Goal: Task Accomplishment & Management: Manage account settings

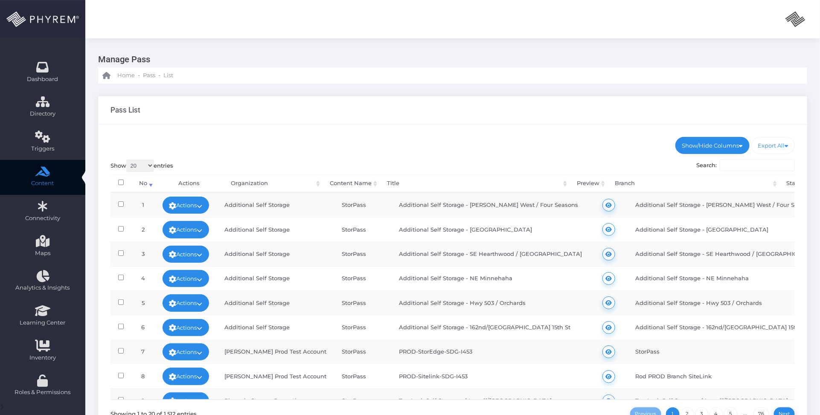
drag, startPoint x: 421, startPoint y: 120, endPoint x: 404, endPoint y: 118, distance: 16.7
click at [420, 120] on div "Pass List" at bounding box center [452, 110] width 709 height 28
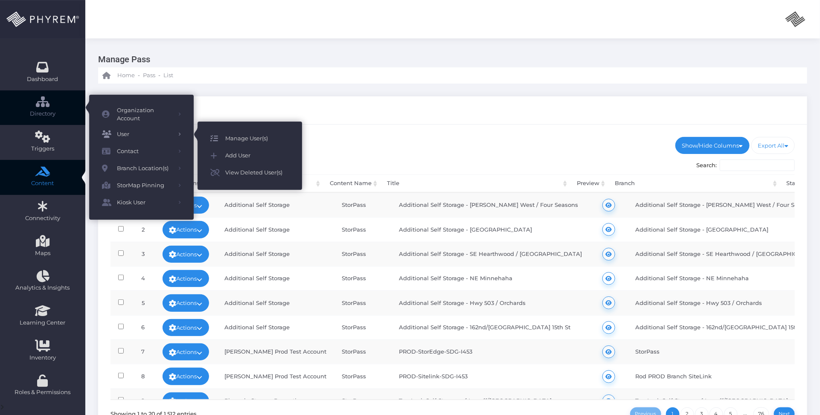
click at [236, 134] on span "Manage User(s)" at bounding box center [257, 138] width 64 height 11
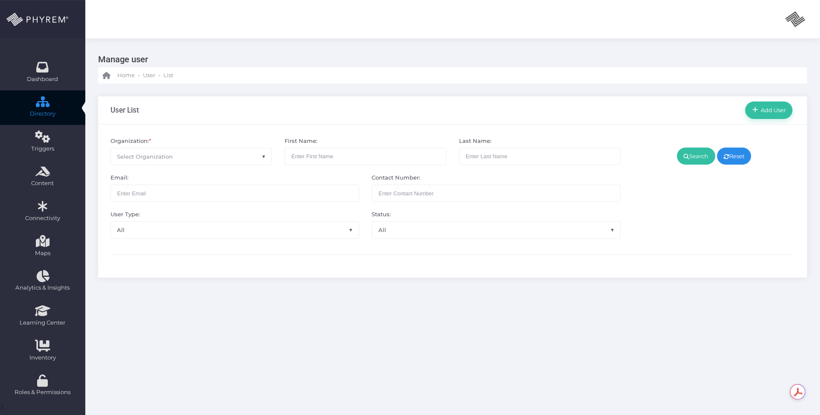
click at [214, 155] on span "Select Organization" at bounding box center [191, 157] width 161 height 16
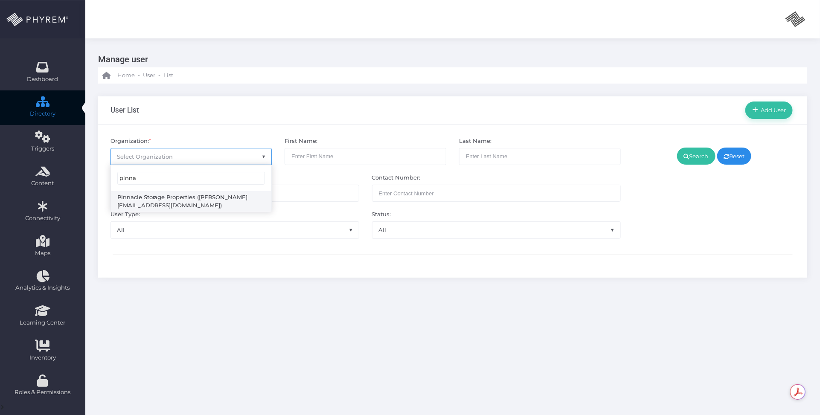
type input "pinna"
select select "4799"
drag, startPoint x: 697, startPoint y: 157, endPoint x: 690, endPoint y: 168, distance: 12.8
click at [696, 157] on link "Search" at bounding box center [696, 156] width 38 height 17
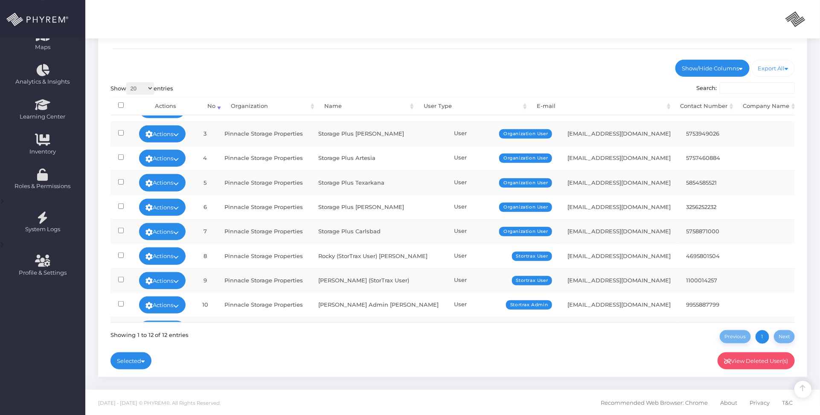
scroll to position [97, 0]
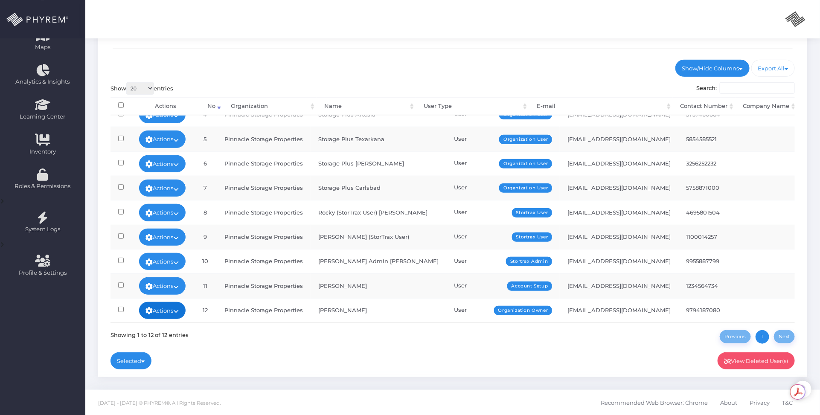
click at [175, 302] on link "Actions" at bounding box center [162, 310] width 47 height 17
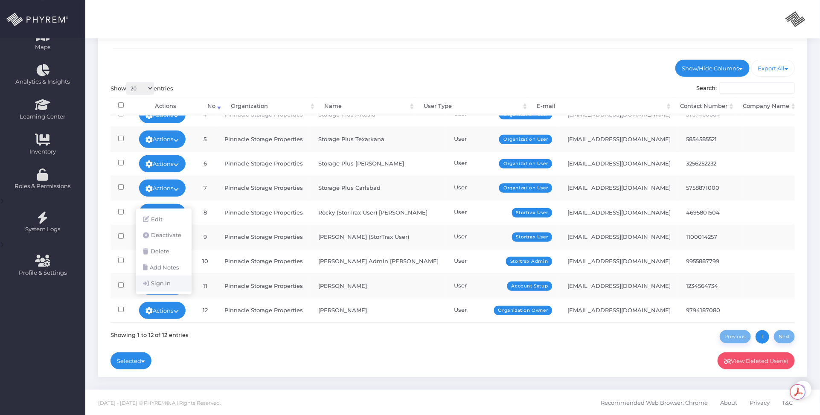
click at [166, 284] on link "Sign In" at bounding box center [163, 284] width 55 height 16
